Goal: Task Accomplishment & Management: Use online tool/utility

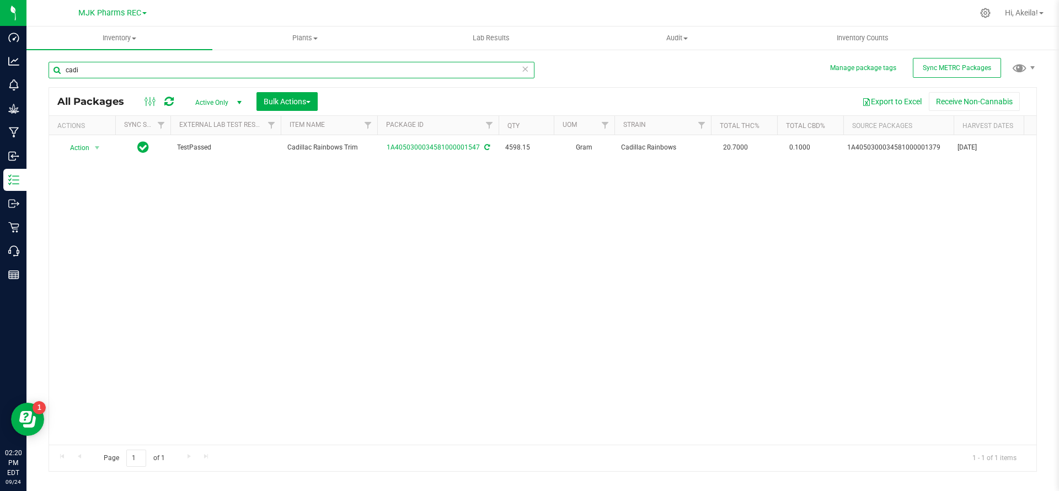
click at [176, 64] on input "cadi" at bounding box center [292, 70] width 486 height 17
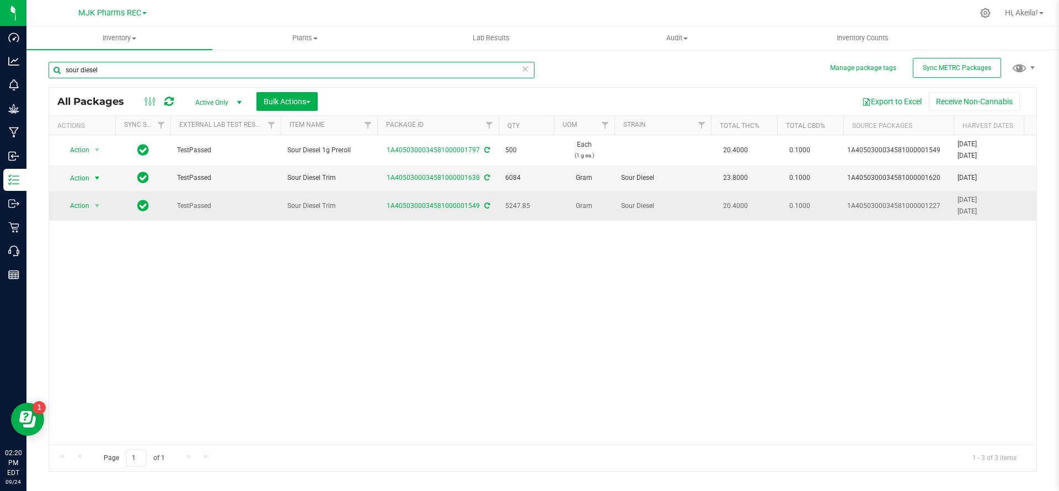
type input "sour diesel"
click at [83, 199] on td "Action Action Adjust qty Create package Edit attributes Global inventory Locate…" at bounding box center [82, 205] width 66 height 29
click at [84, 208] on span "Action" at bounding box center [75, 205] width 30 height 15
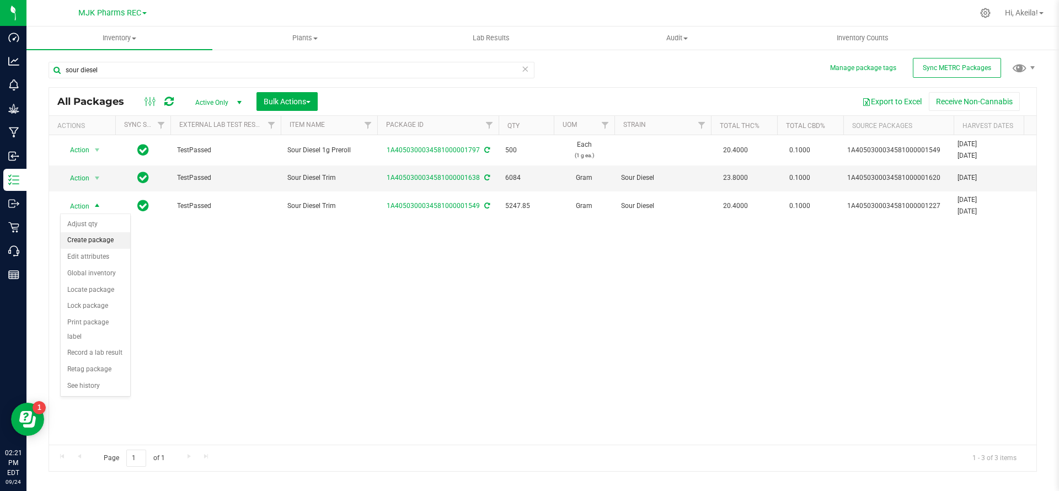
click at [89, 241] on li "Create package" at bounding box center [95, 240] width 69 height 17
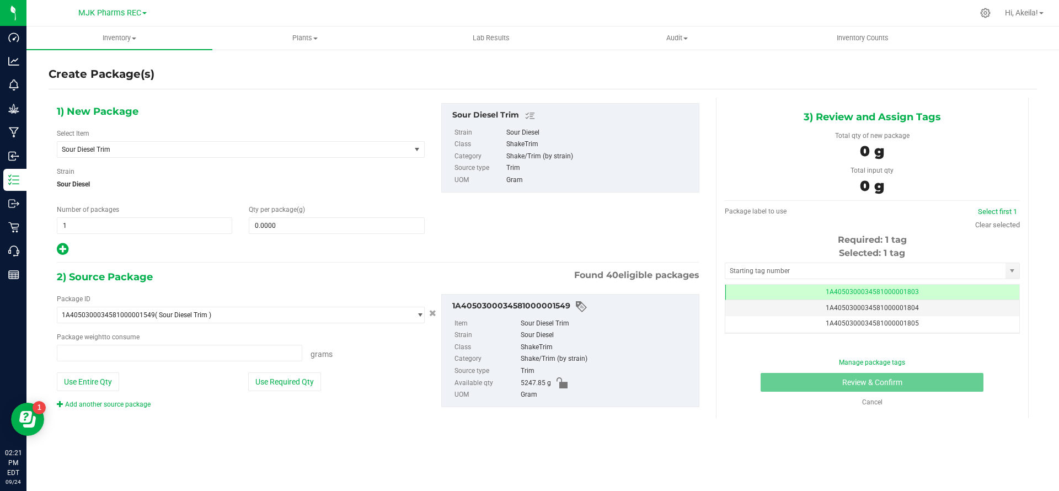
type input "0.0000 g"
click at [202, 140] on div "Select Item Sour Diesel Trim 007 007 Buds 007 Buds Pre-Packaged 007 Trim 4516 4…" at bounding box center [241, 143] width 368 height 29
click at [204, 146] on span "Sour Diesel Trim" at bounding box center [227, 150] width 330 height 8
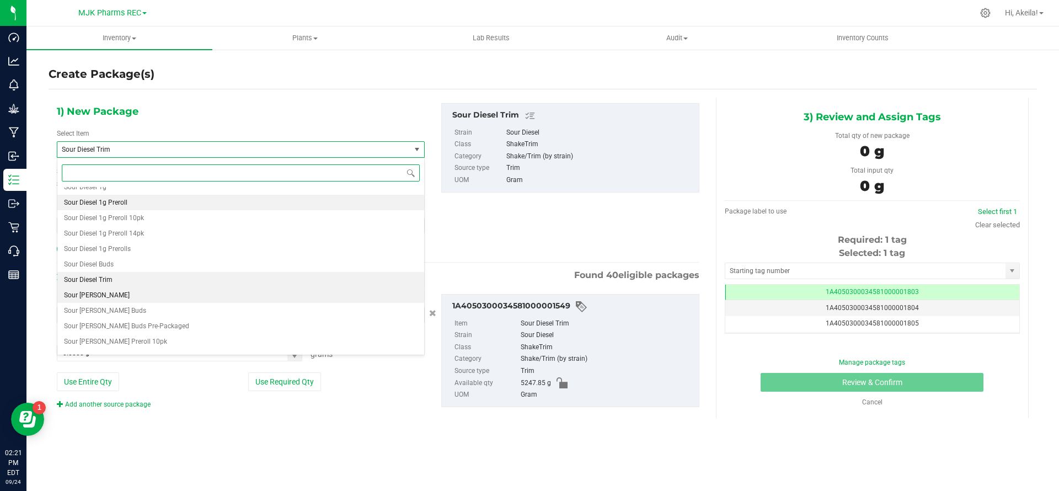
scroll to position [9461, 0]
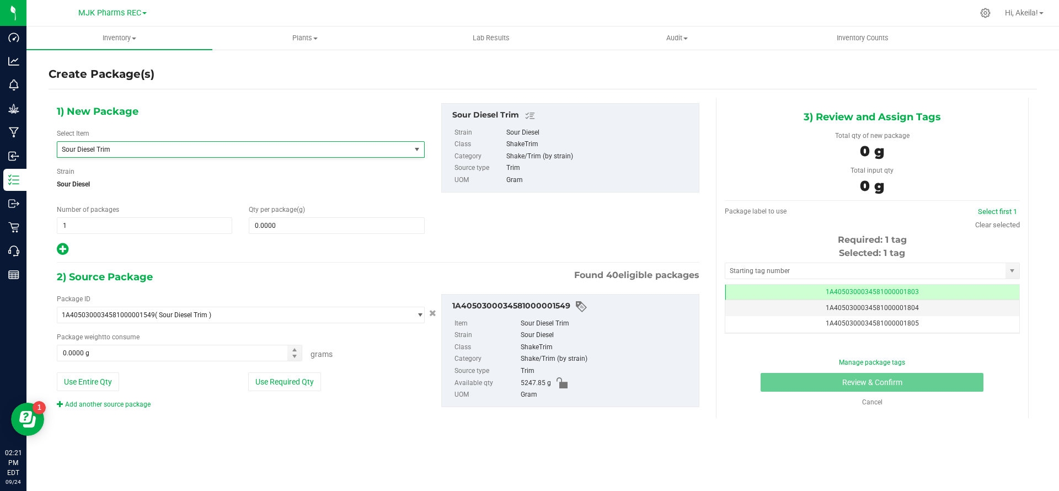
click at [205, 413] on div "Package ID 1A4050300034581000001549 ( Sour Diesel Trim ) 1A40503000345810000010…" at bounding box center [378, 351] width 659 height 133
